Goal: Navigation & Orientation: Find specific page/section

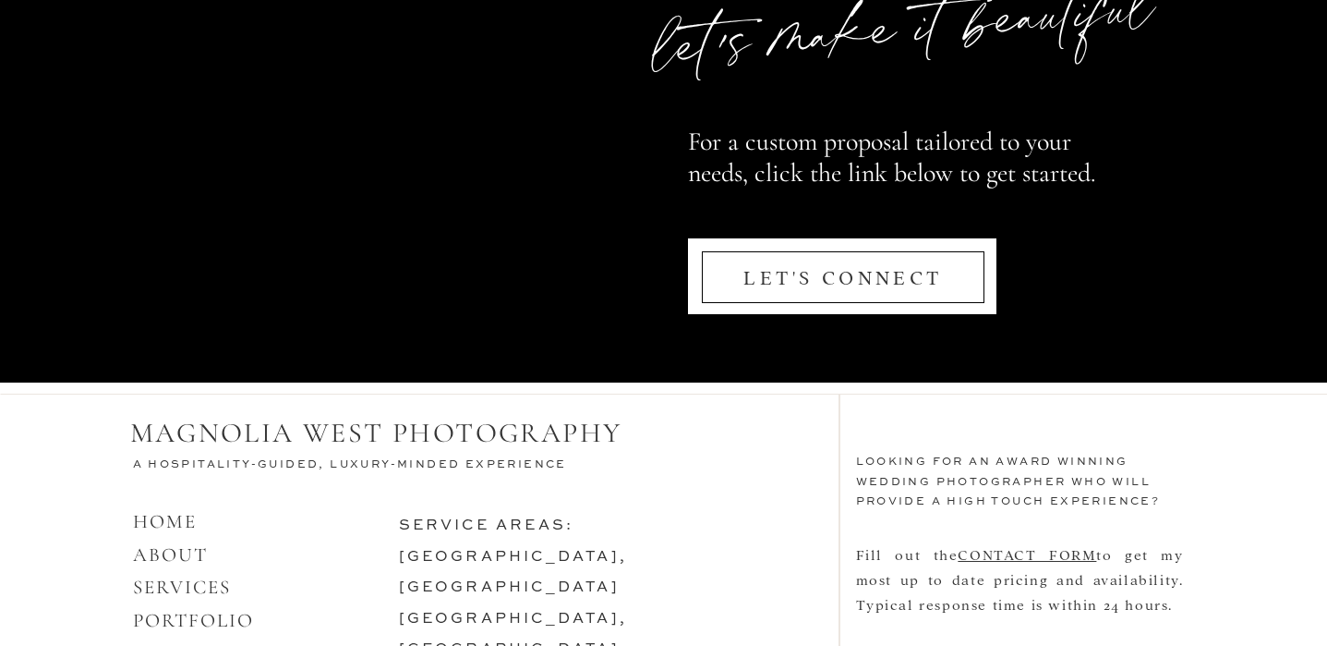
scroll to position [9052, 0]
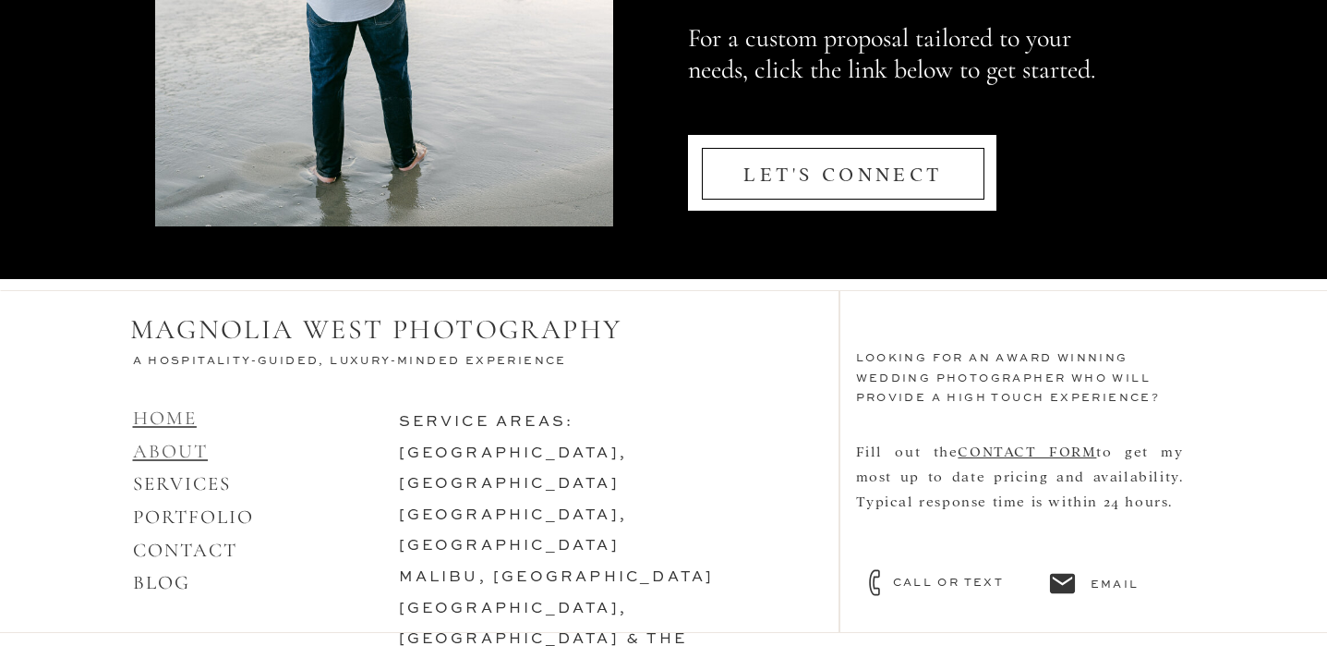
click at [168, 444] on link "HOME ABOUT" at bounding box center [171, 434] width 76 height 56
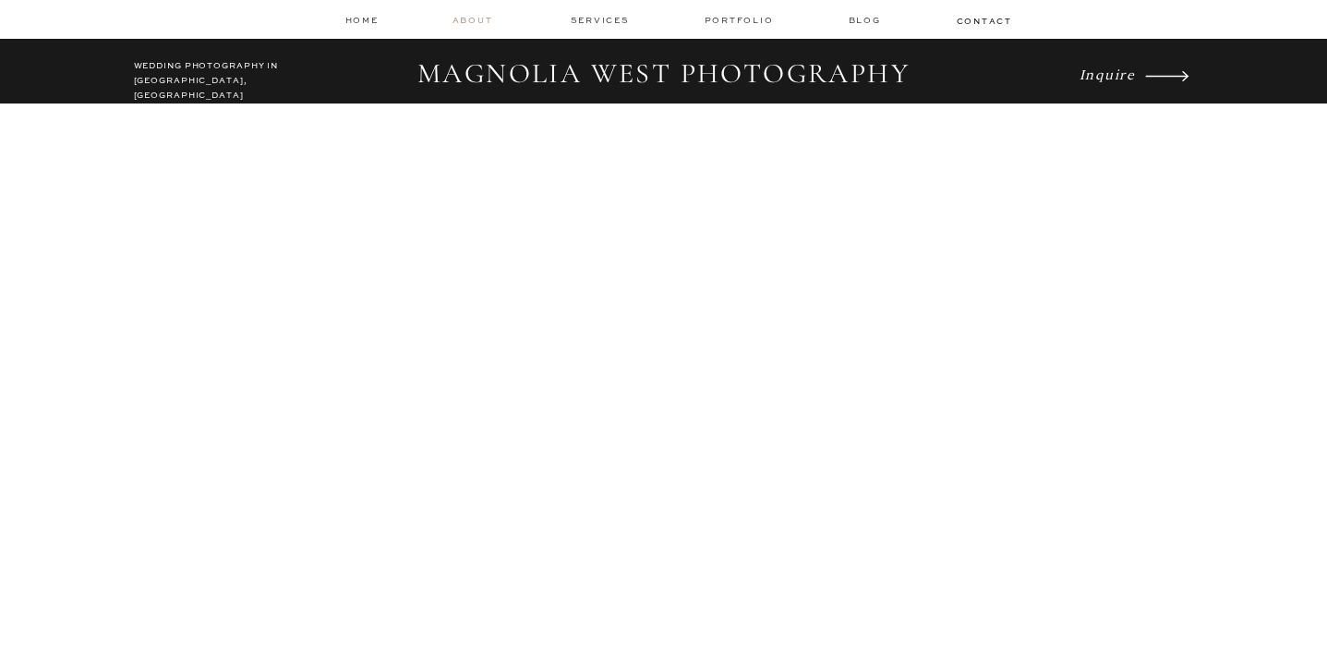
click at [473, 22] on nav "about" at bounding box center [476, 20] width 46 height 13
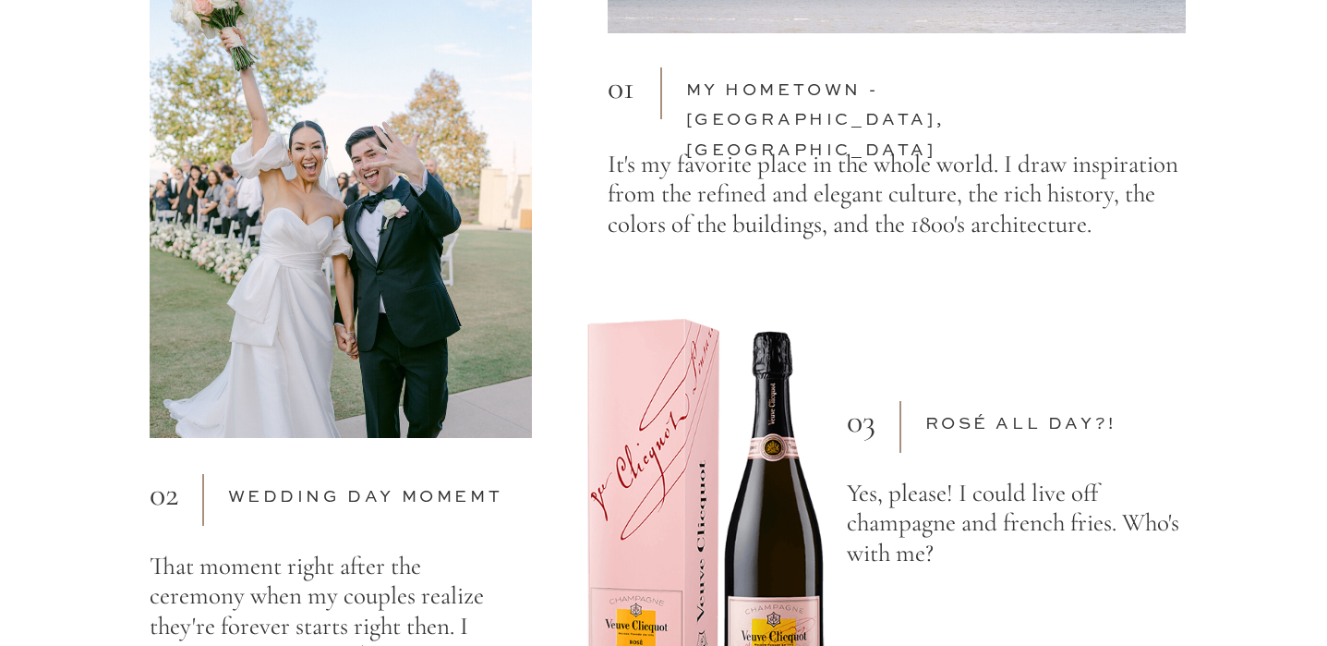
scroll to position [5777, 0]
